Goal: Communication & Community: Share content

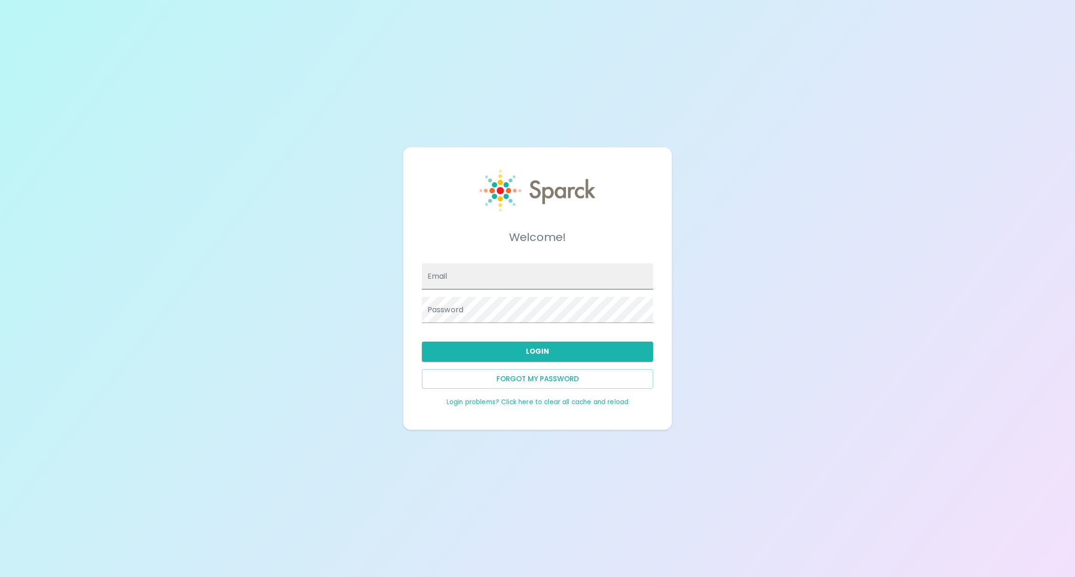
click at [465, 272] on input "Email" at bounding box center [538, 276] width 232 height 26
type input "[EMAIL_ADDRESS][DOMAIN_NAME]"
click at [520, 357] on button "Login" at bounding box center [538, 352] width 232 height 20
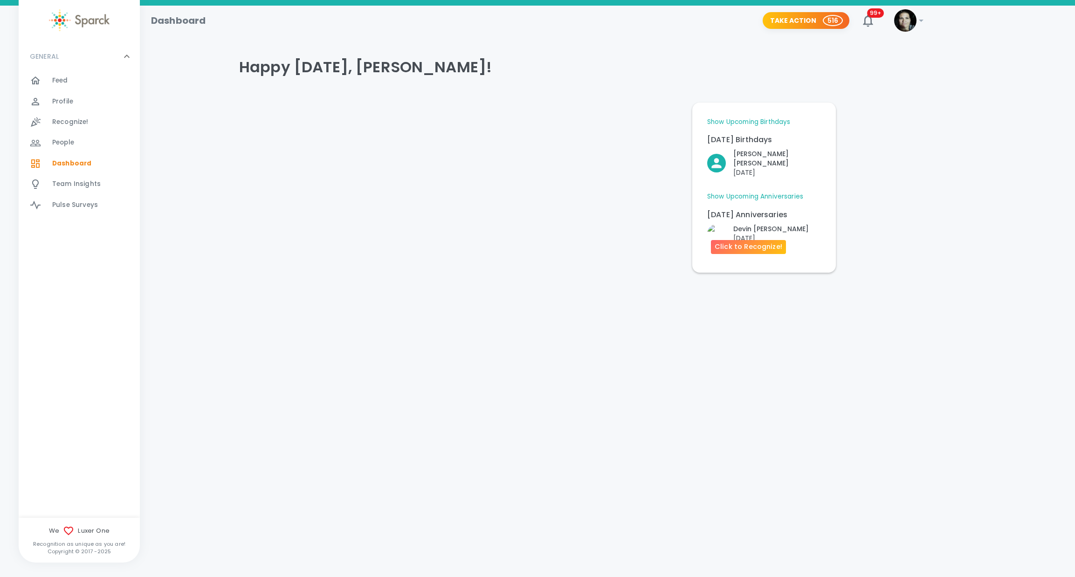
click at [719, 224] on img "Click to Recognize!" at bounding box center [716, 233] width 19 height 19
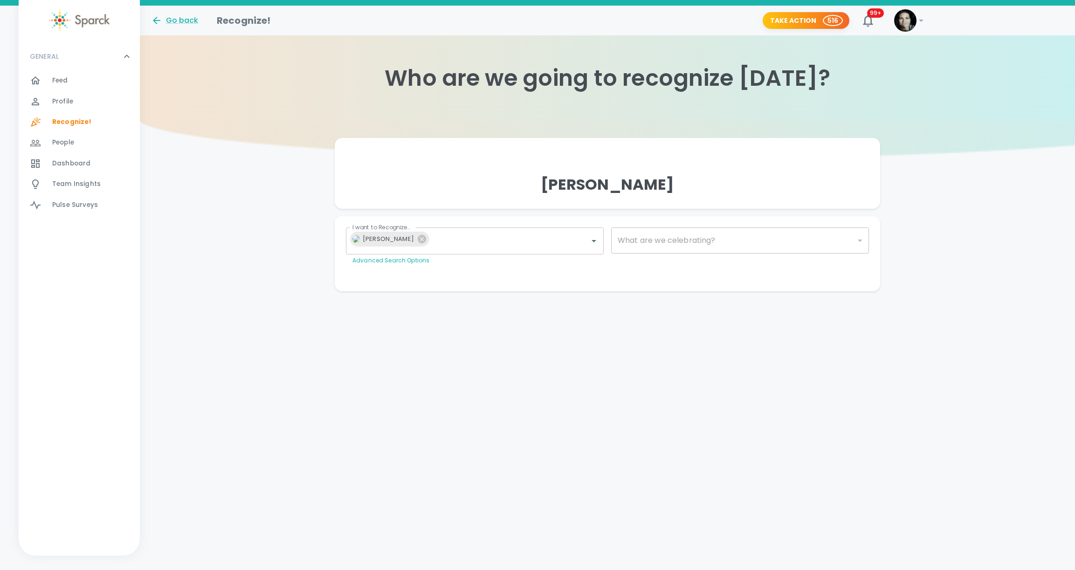
type input "1148"
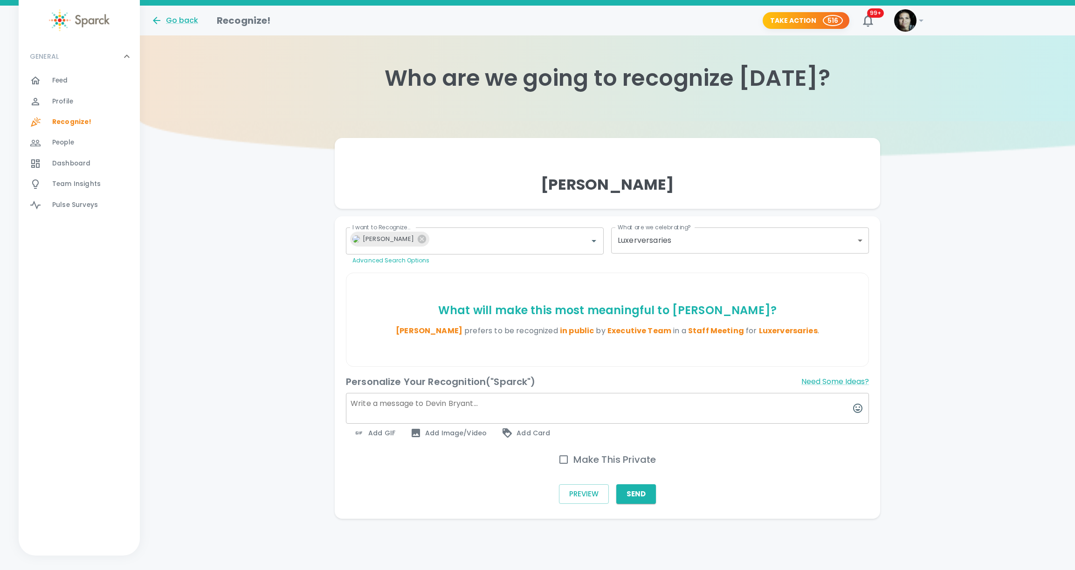
click at [355, 411] on textarea at bounding box center [607, 408] width 523 height 31
paste textarea "Happy Work Anniversary, [PERSON_NAME]! 🎉 Congratulations on 6 incredible years …"
type textarea "Happy Work Anniversary, [PERSON_NAME]! 🎉 Congratulations on 6 incredible years …"
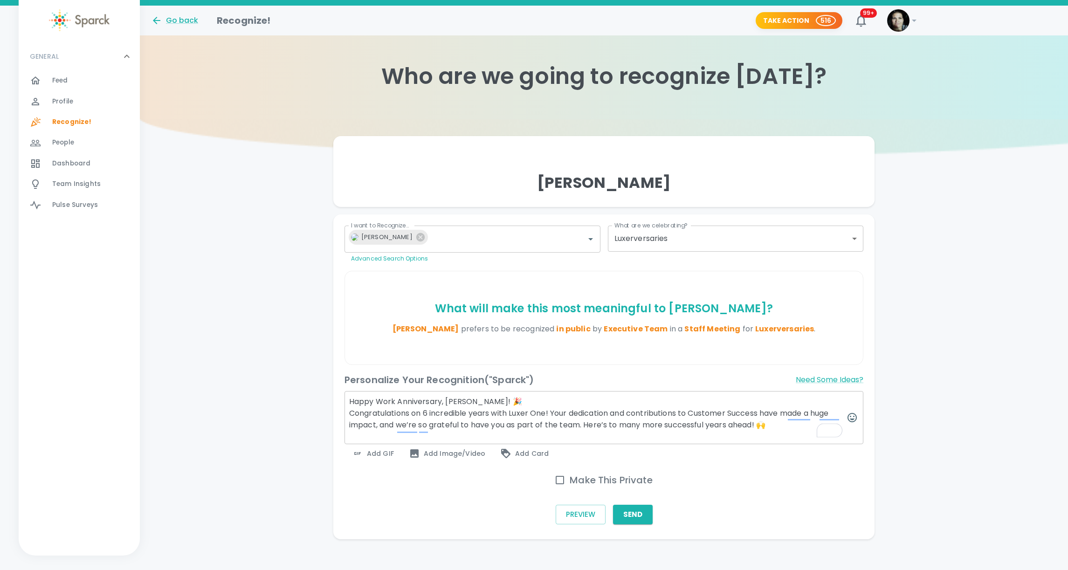
scroll to position [4, 0]
click at [458, 453] on span "Add Image/Video" at bounding box center [447, 451] width 76 height 11
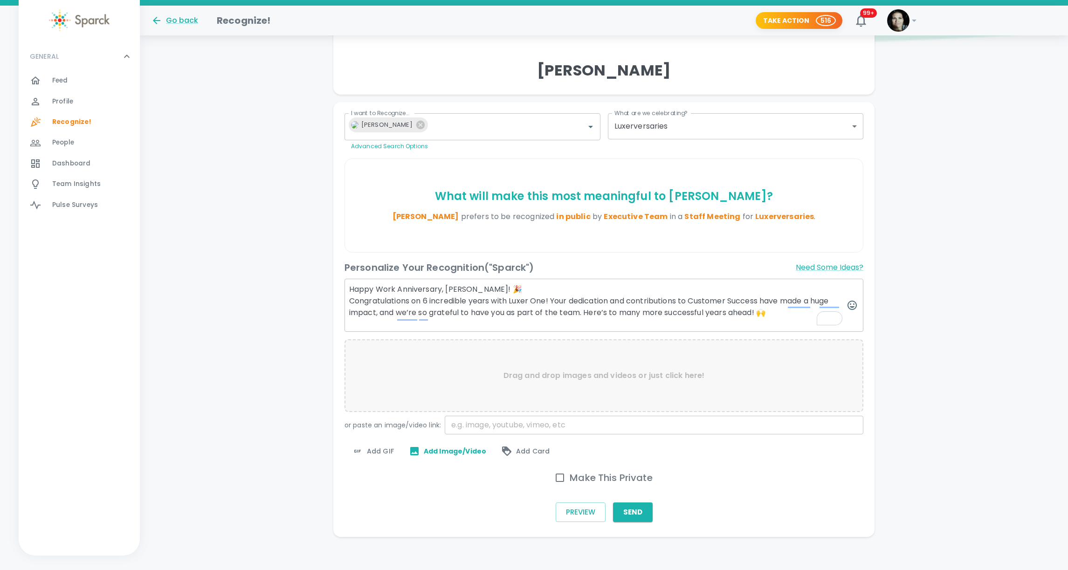
scroll to position [118, 0]
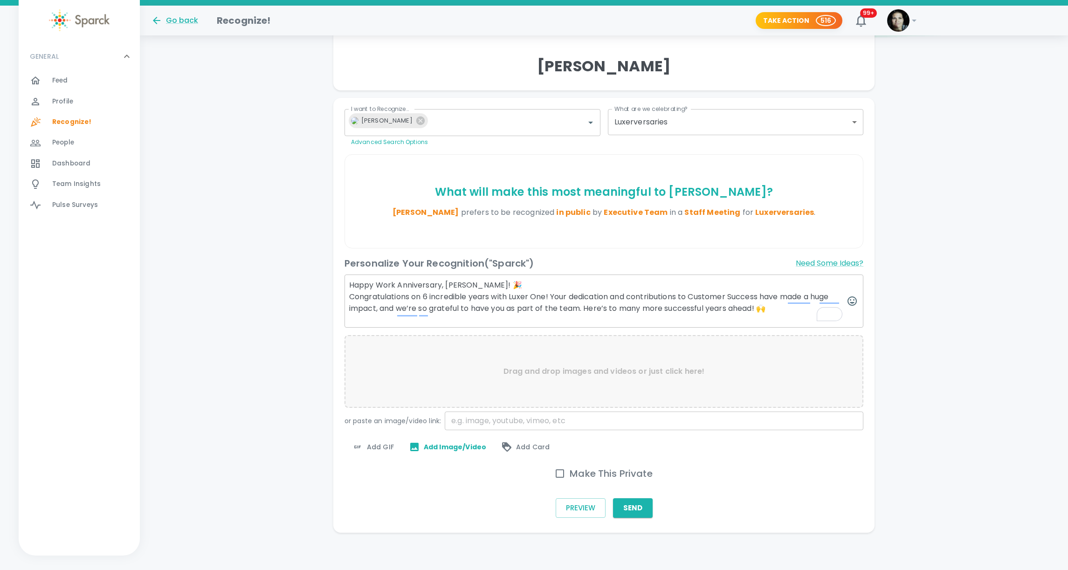
click at [384, 447] on span "Add GIF" at bounding box center [373, 446] width 42 height 11
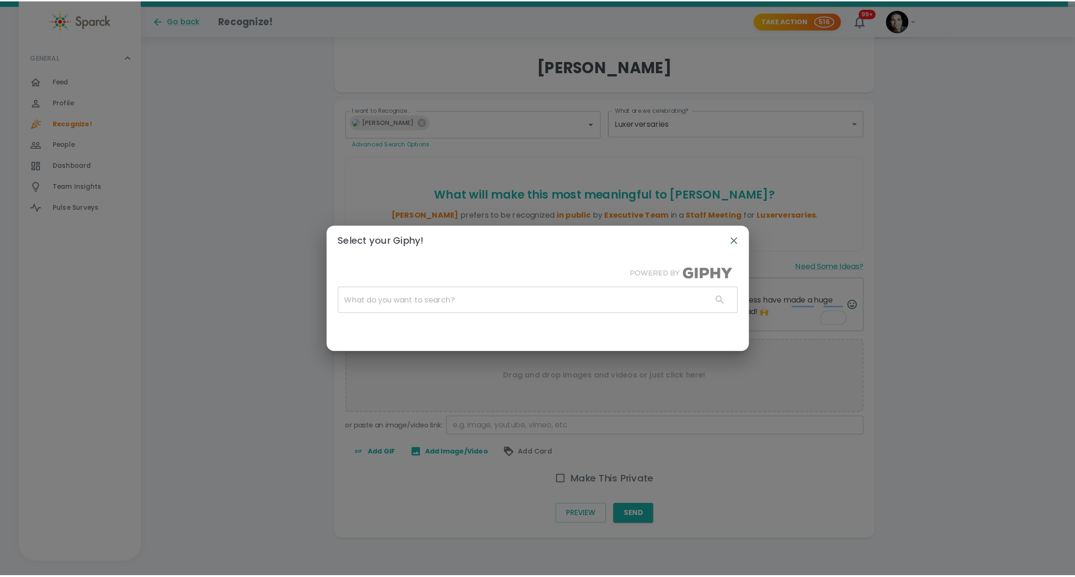
scroll to position [111, 0]
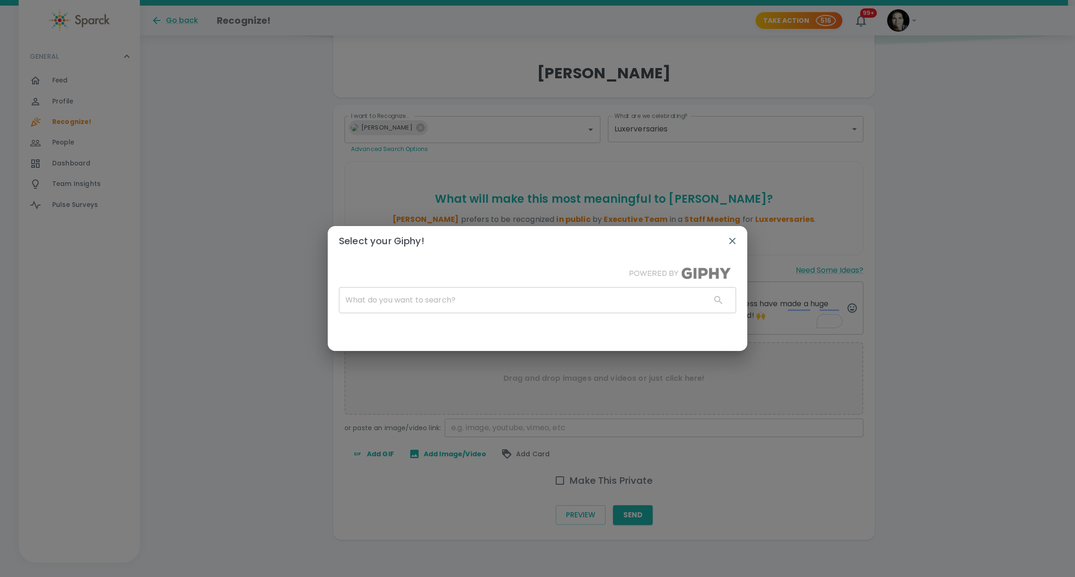
click at [397, 303] on input "text" at bounding box center [521, 300] width 364 height 26
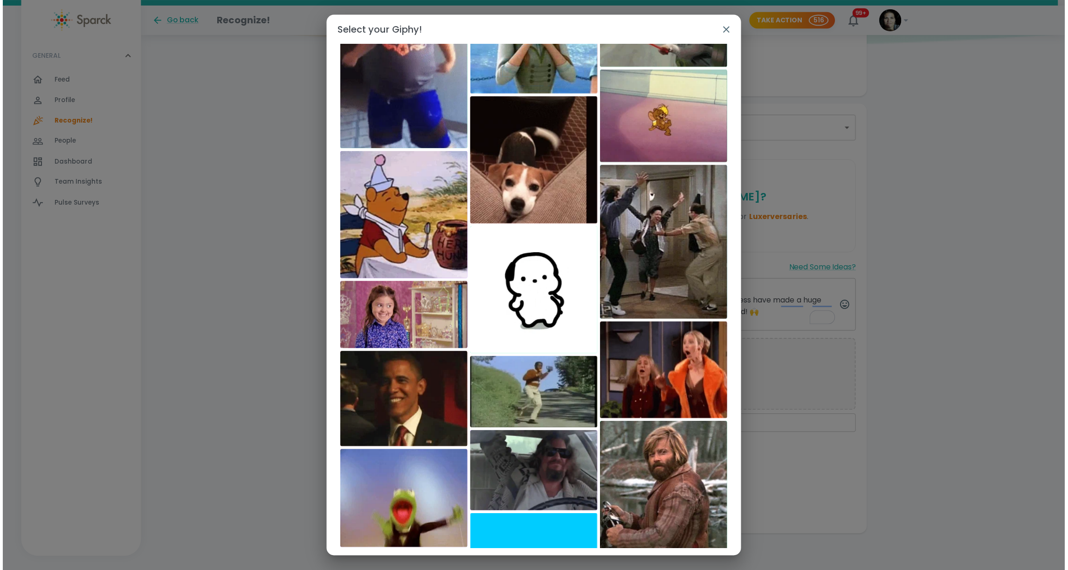
scroll to position [174, 0]
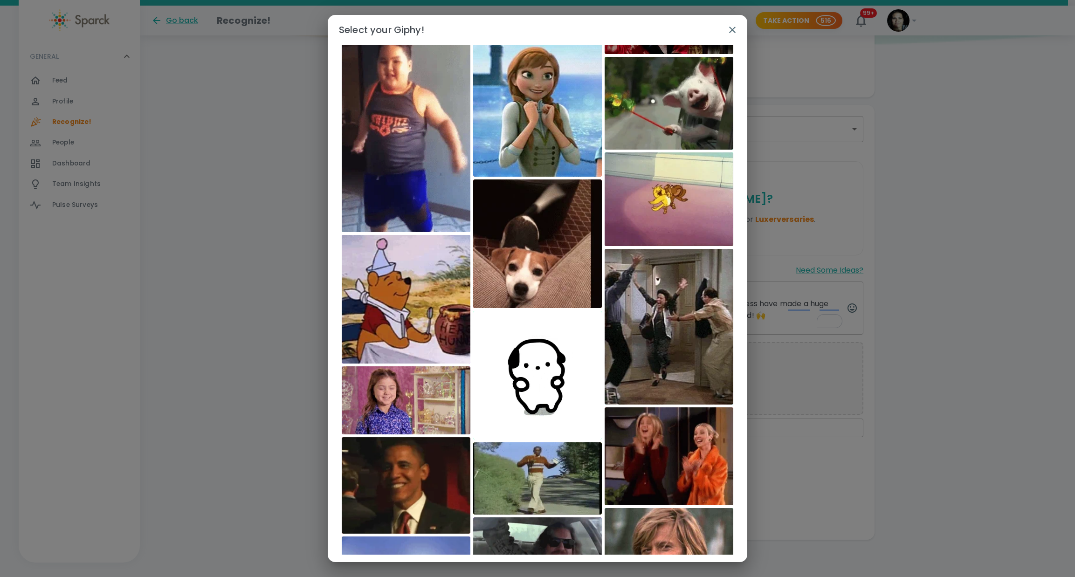
type input "gongrats"
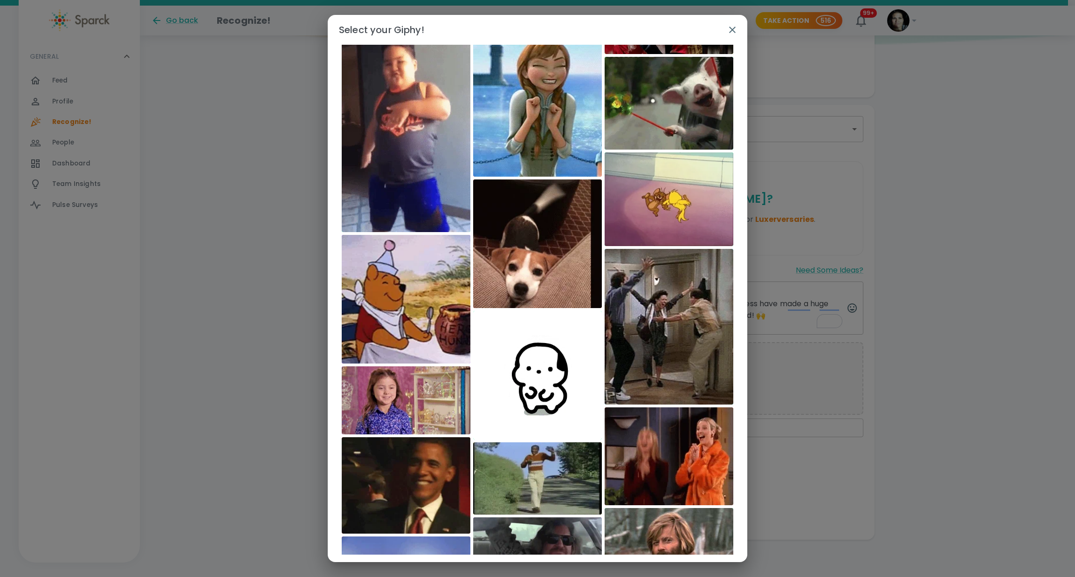
click at [357, 408] on img at bounding box center [406, 400] width 129 height 68
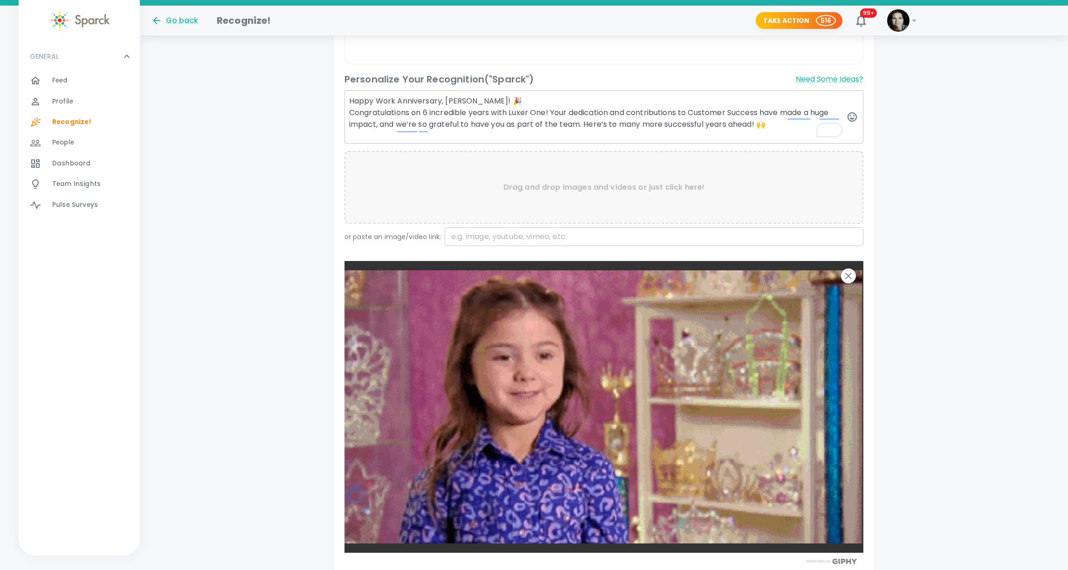
scroll to position [418, 0]
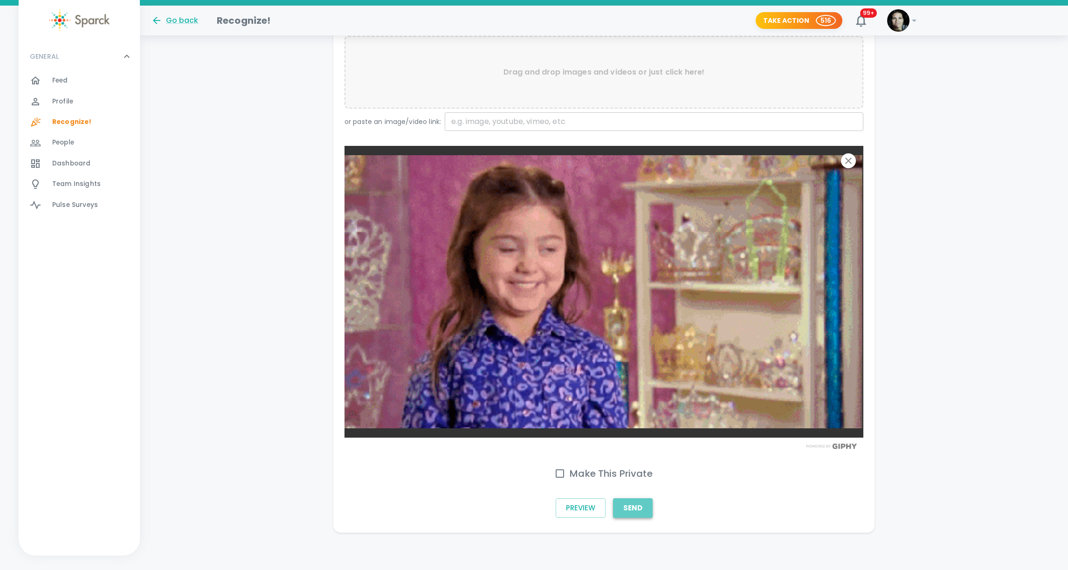
click at [627, 500] on button "Send" at bounding box center [633, 508] width 40 height 20
